Goal: Task Accomplishment & Management: Use online tool/utility

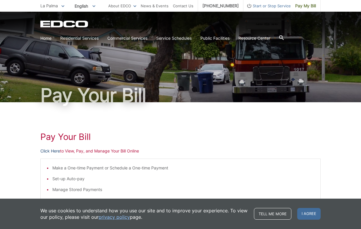
click at [55, 152] on link "Click Here" at bounding box center [50, 151] width 20 height 6
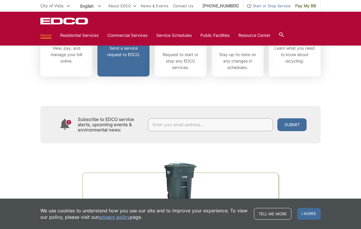
scroll to position [157, 0]
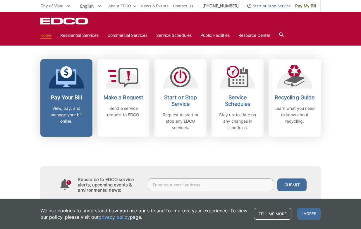
click at [69, 96] on h2 "Pay Your Bill" at bounding box center [66, 97] width 43 height 6
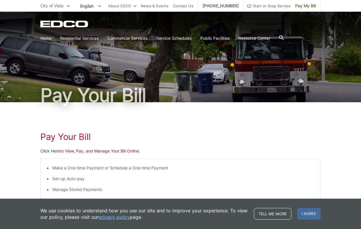
click at [56, 150] on link "Click Here" at bounding box center [50, 151] width 20 height 6
